Goal: Find specific fact: Find specific fact

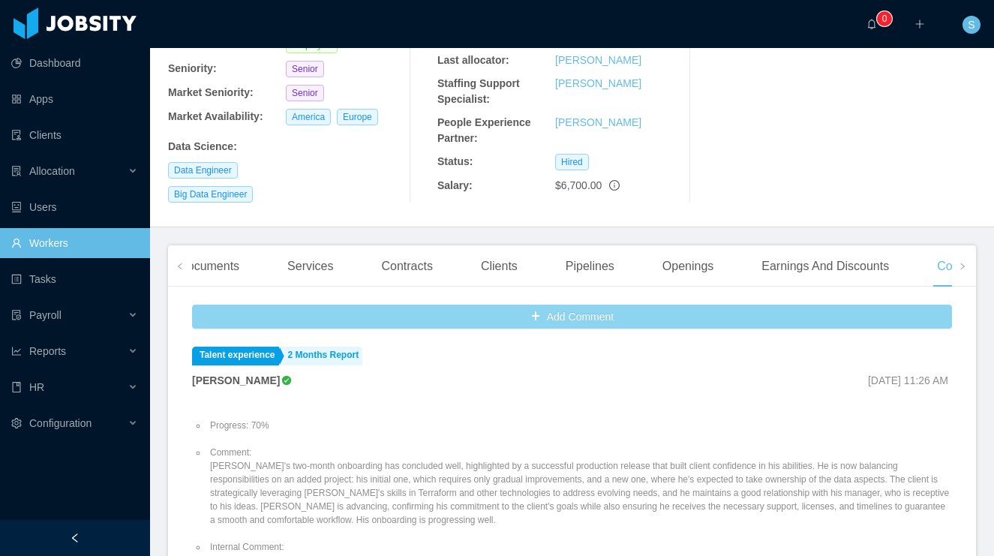
scroll to position [226, 0]
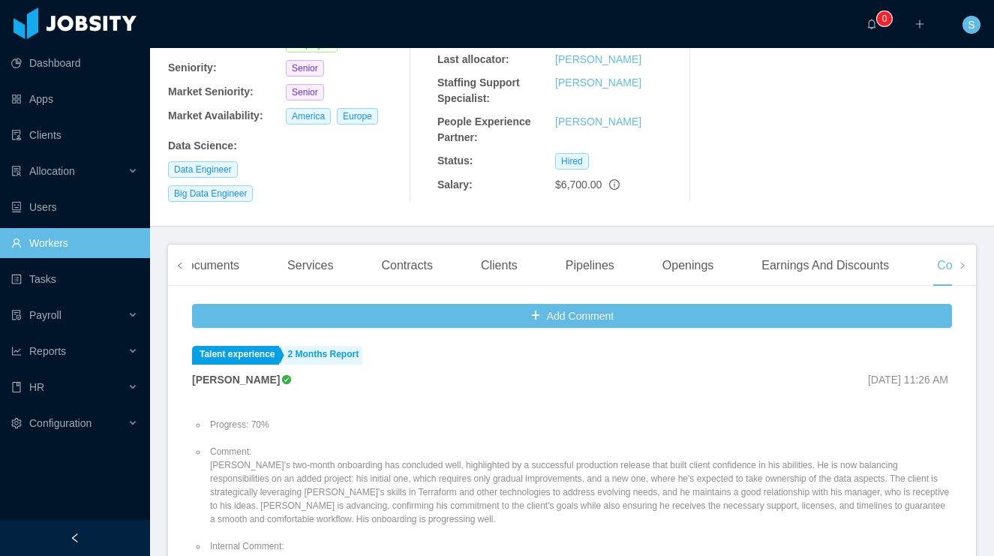
click at [178, 256] on span at bounding box center [179, 265] width 9 height 18
click at [233, 247] on div "Profile" at bounding box center [221, 265] width 58 height 42
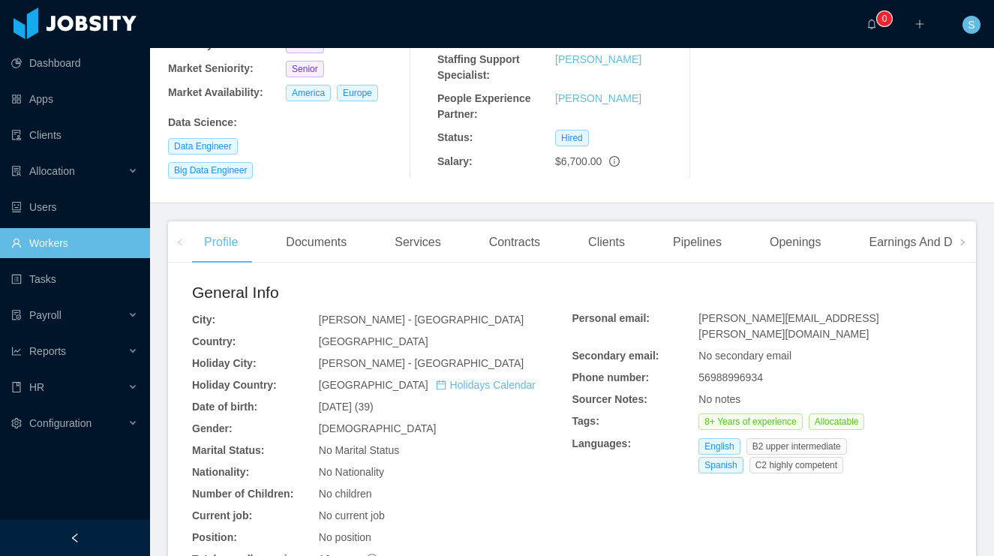
scroll to position [251, 0]
click at [511, 225] on div "Contracts" at bounding box center [514, 241] width 75 height 42
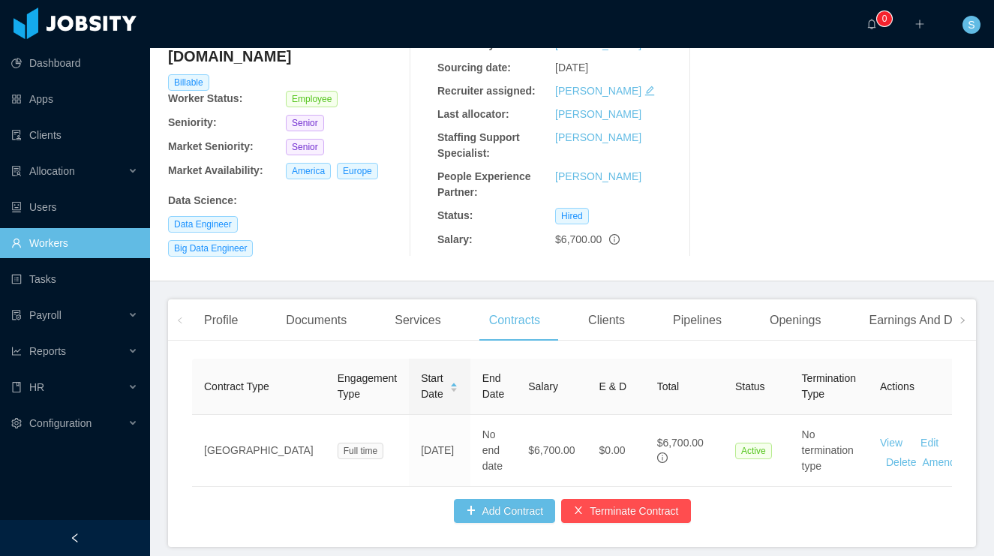
scroll to position [235, 0]
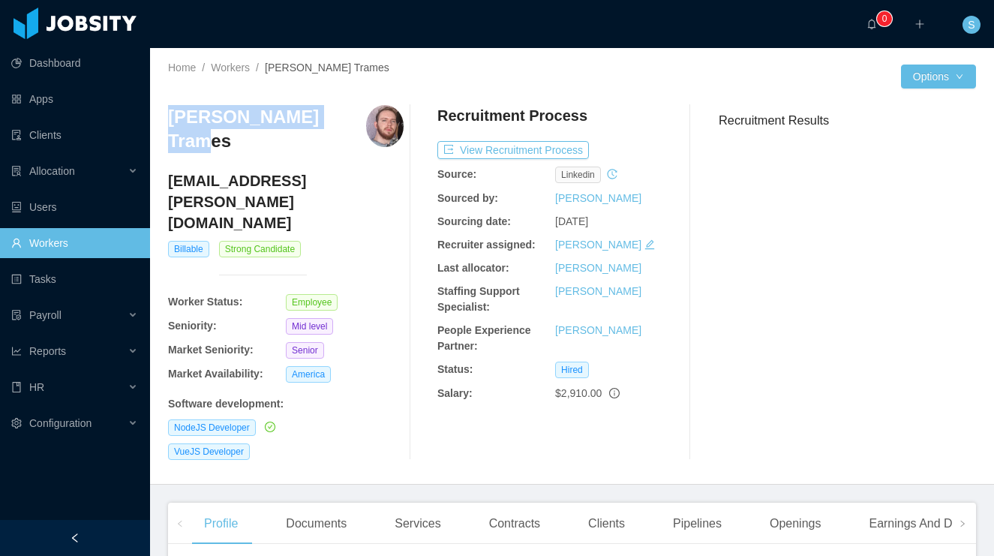
drag, startPoint x: 169, startPoint y: 113, endPoint x: 330, endPoint y: 110, distance: 160.5
click at [330, 110] on div "[PERSON_NAME] Trames" at bounding box center [285, 134] width 235 height 58
copy h3 "[PERSON_NAME] Trames"
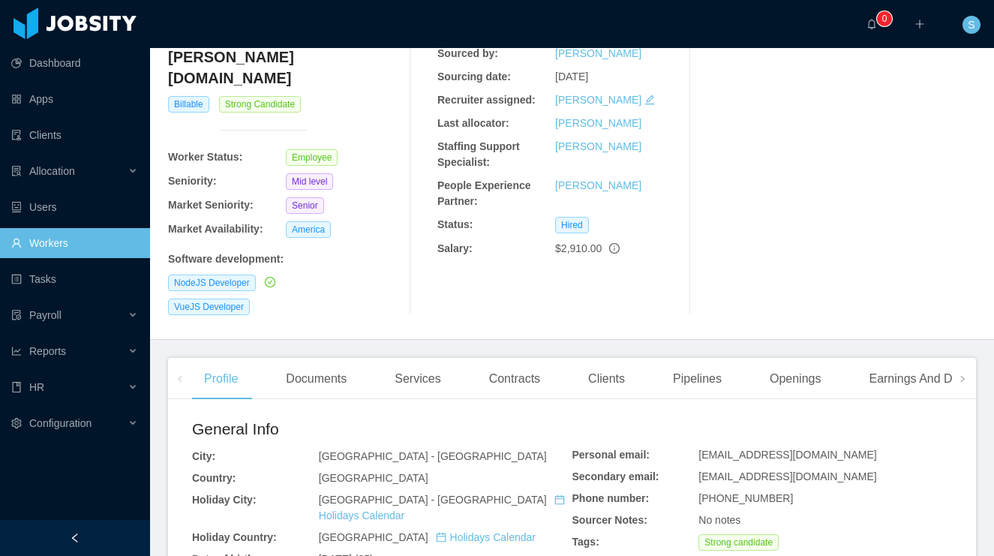
scroll to position [174, 0]
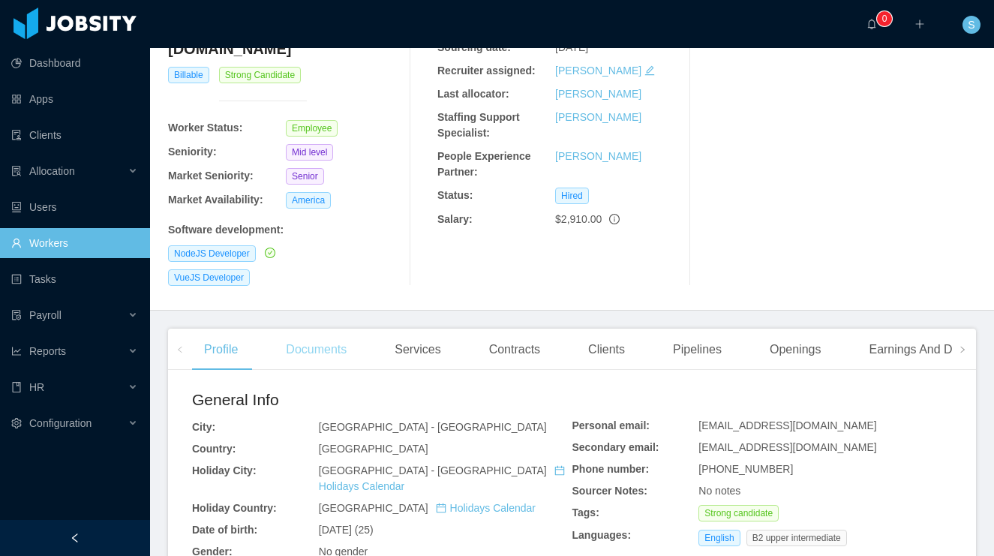
click at [317, 328] on div "Documents" at bounding box center [316, 349] width 85 height 42
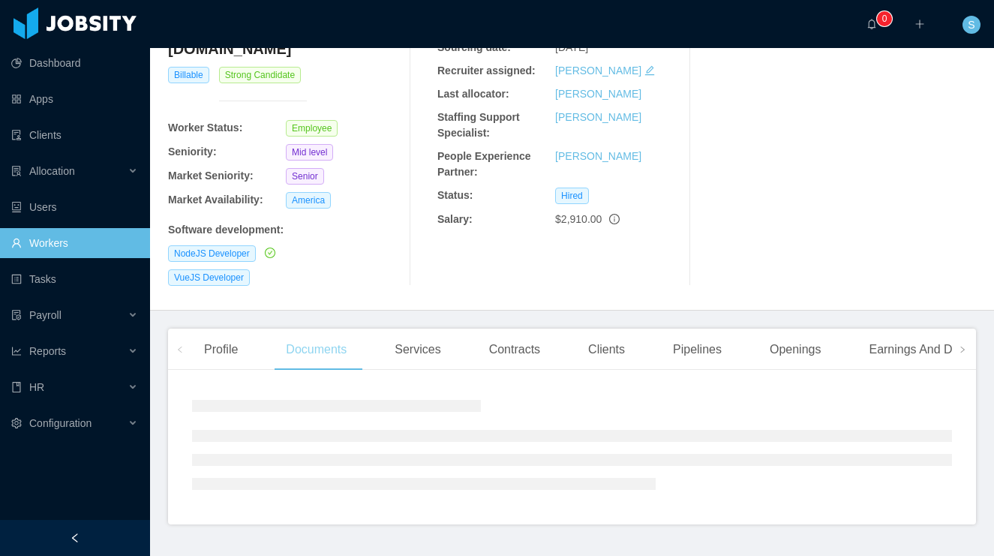
scroll to position [154, 0]
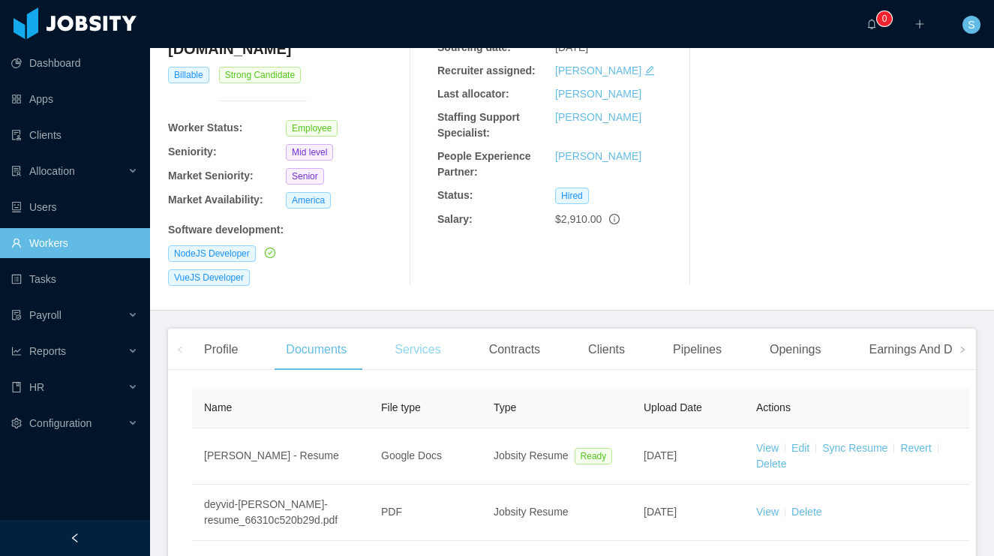
click at [420, 328] on div "Services" at bounding box center [417, 349] width 70 height 42
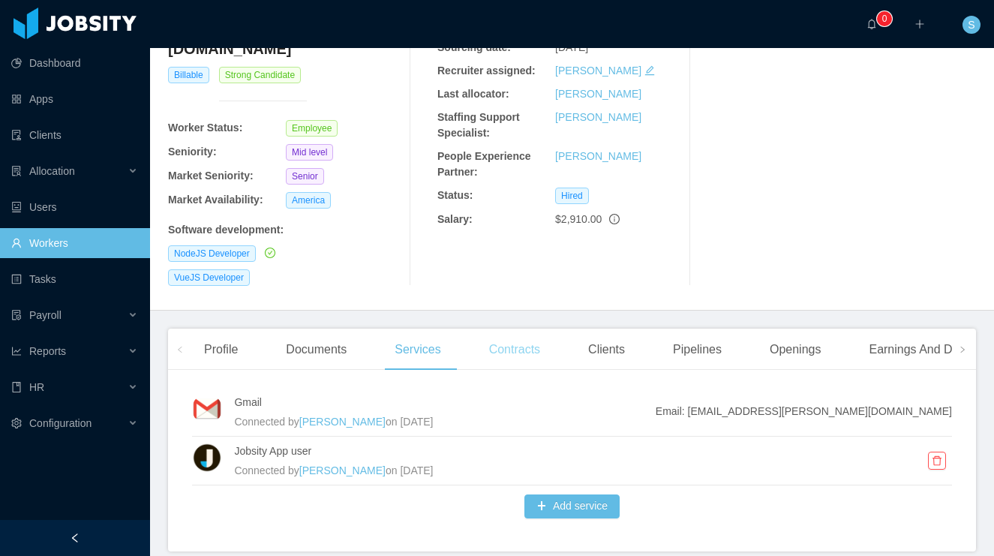
click at [527, 328] on div "Contracts" at bounding box center [514, 349] width 75 height 42
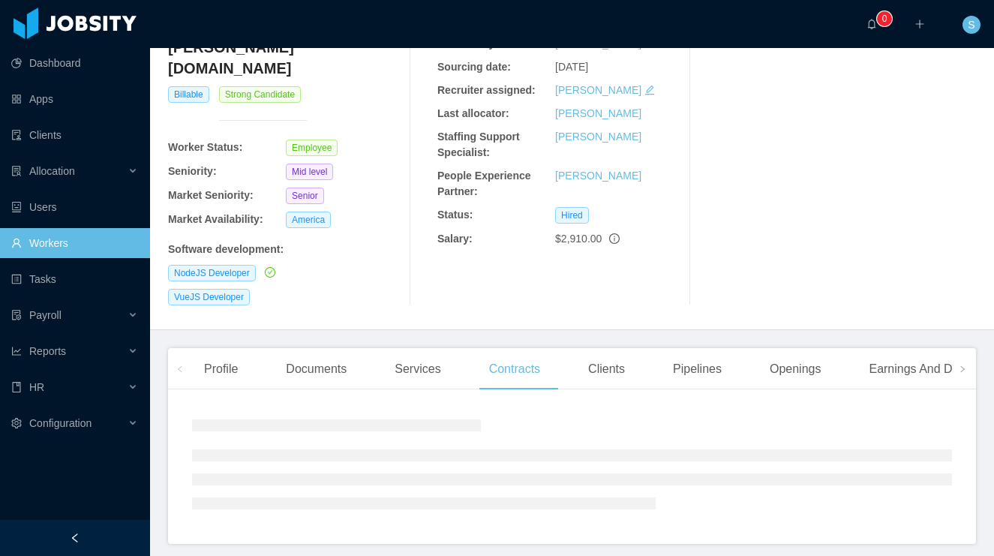
scroll to position [174, 0]
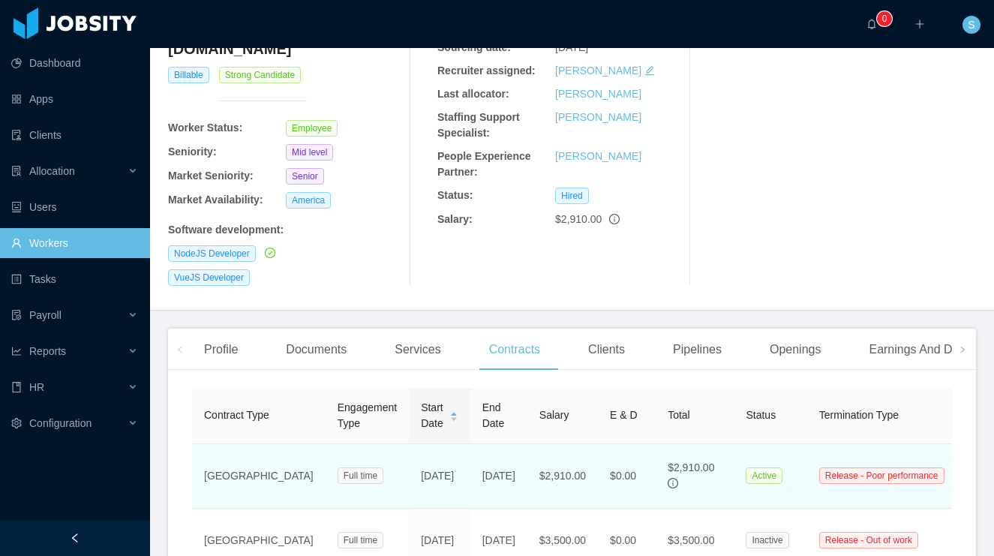
drag, startPoint x: 474, startPoint y: 422, endPoint x: 517, endPoint y: 422, distance: 42.7
click at [539, 469] on span "$2,910.00" at bounding box center [562, 475] width 46 height 12
copy span "$2,910.00"
drag, startPoint x: 523, startPoint y: 422, endPoint x: 471, endPoint y: 421, distance: 51.7
click at [527, 444] on td "$2,910.00" at bounding box center [562, 476] width 70 height 64
